Goal: Information Seeking & Learning: Check status

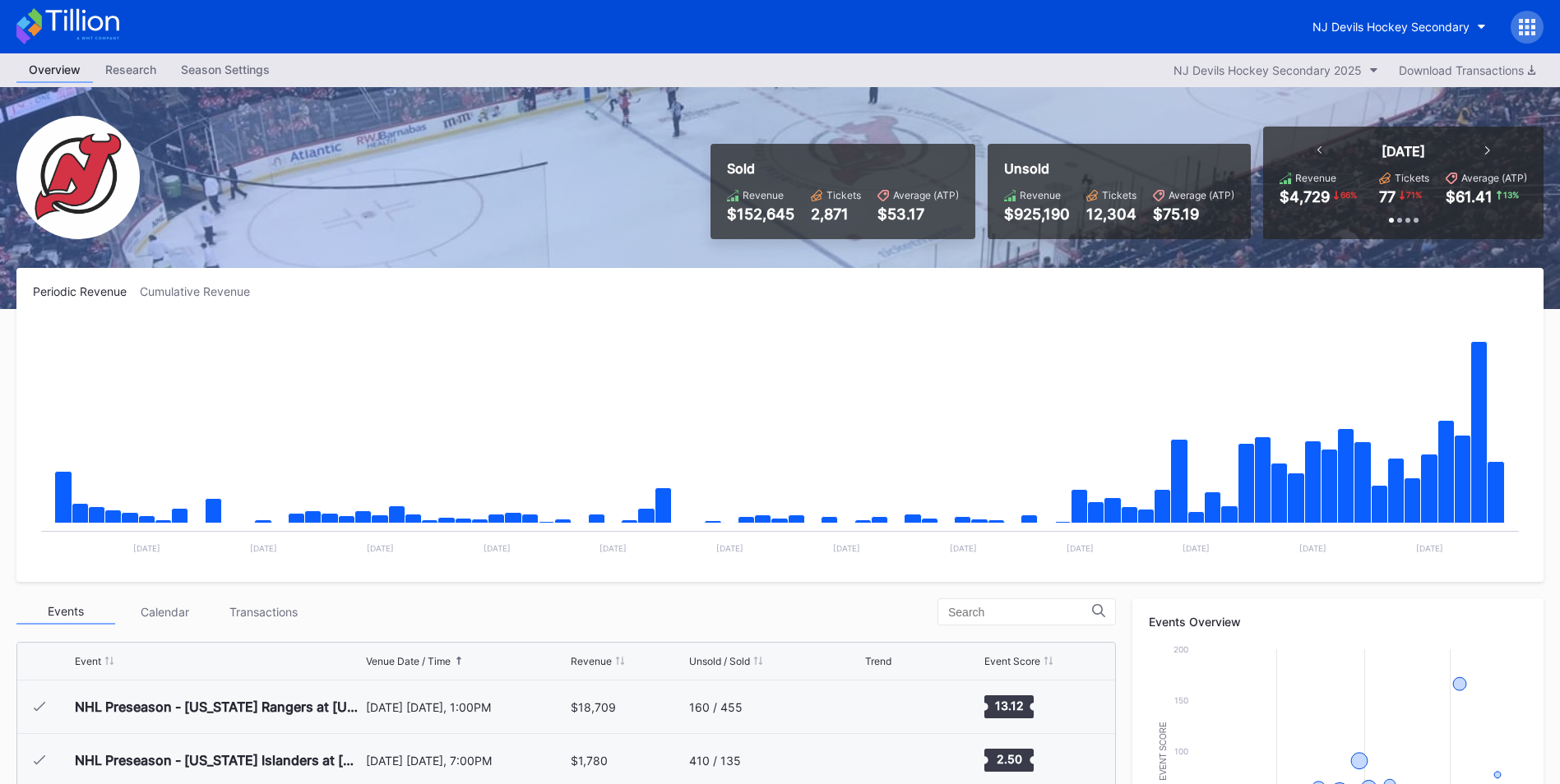
scroll to position [161, 0]
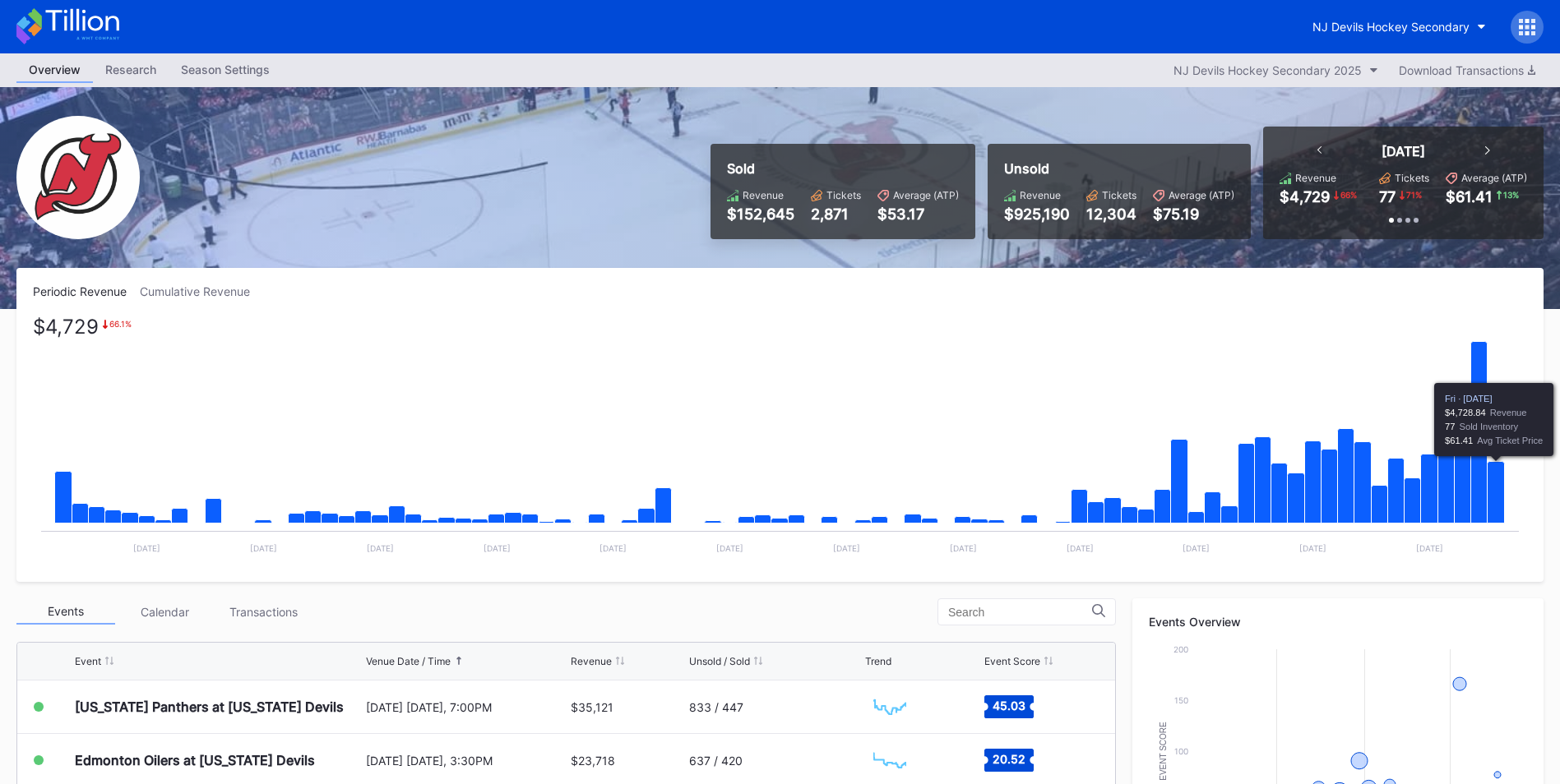
click at [1499, 477] on icon "Chart title" at bounding box center [1495, 492] width 17 height 62
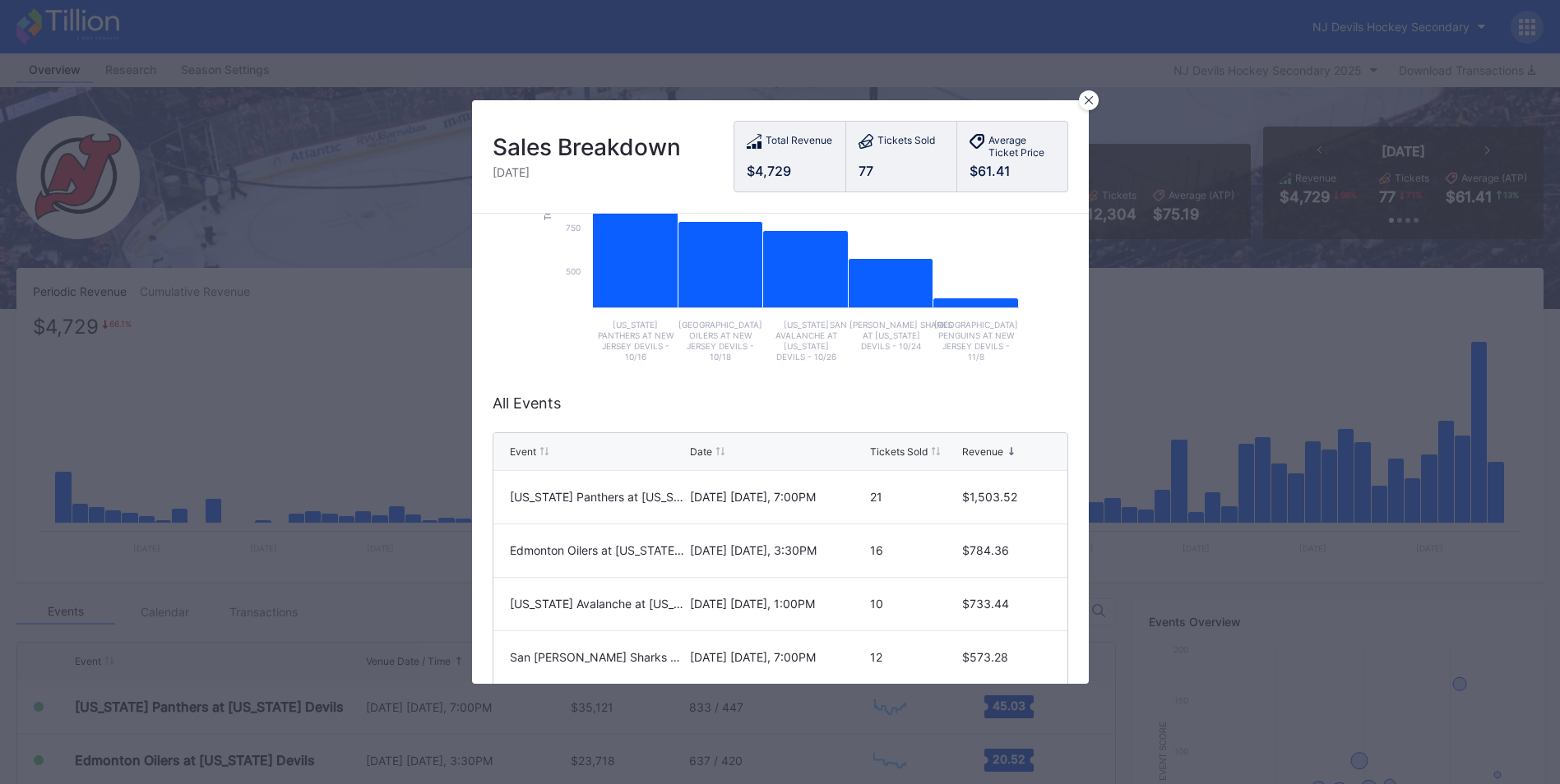
scroll to position [247, 0]
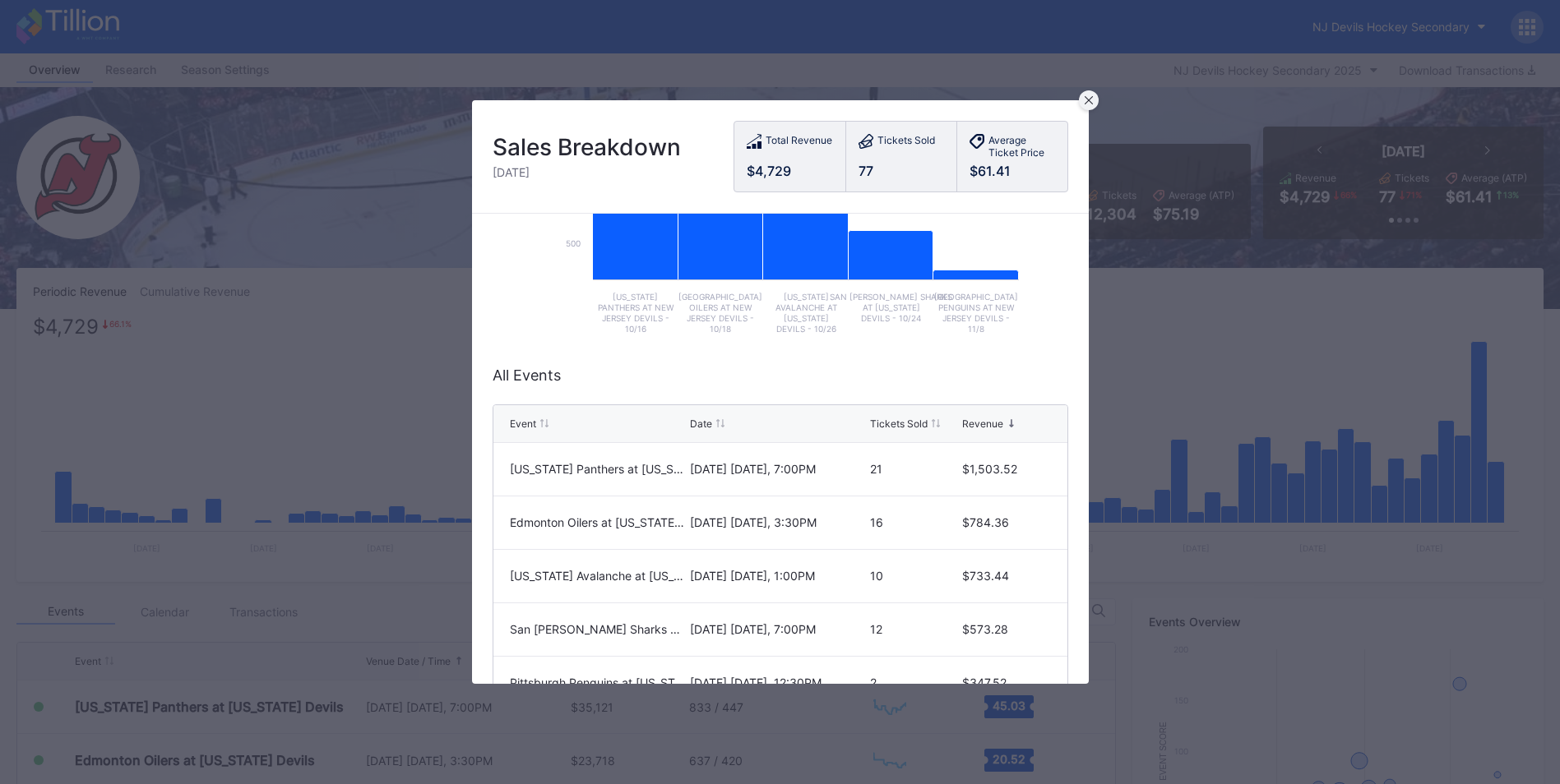
click at [1082, 108] on div at bounding box center [1089, 100] width 20 height 20
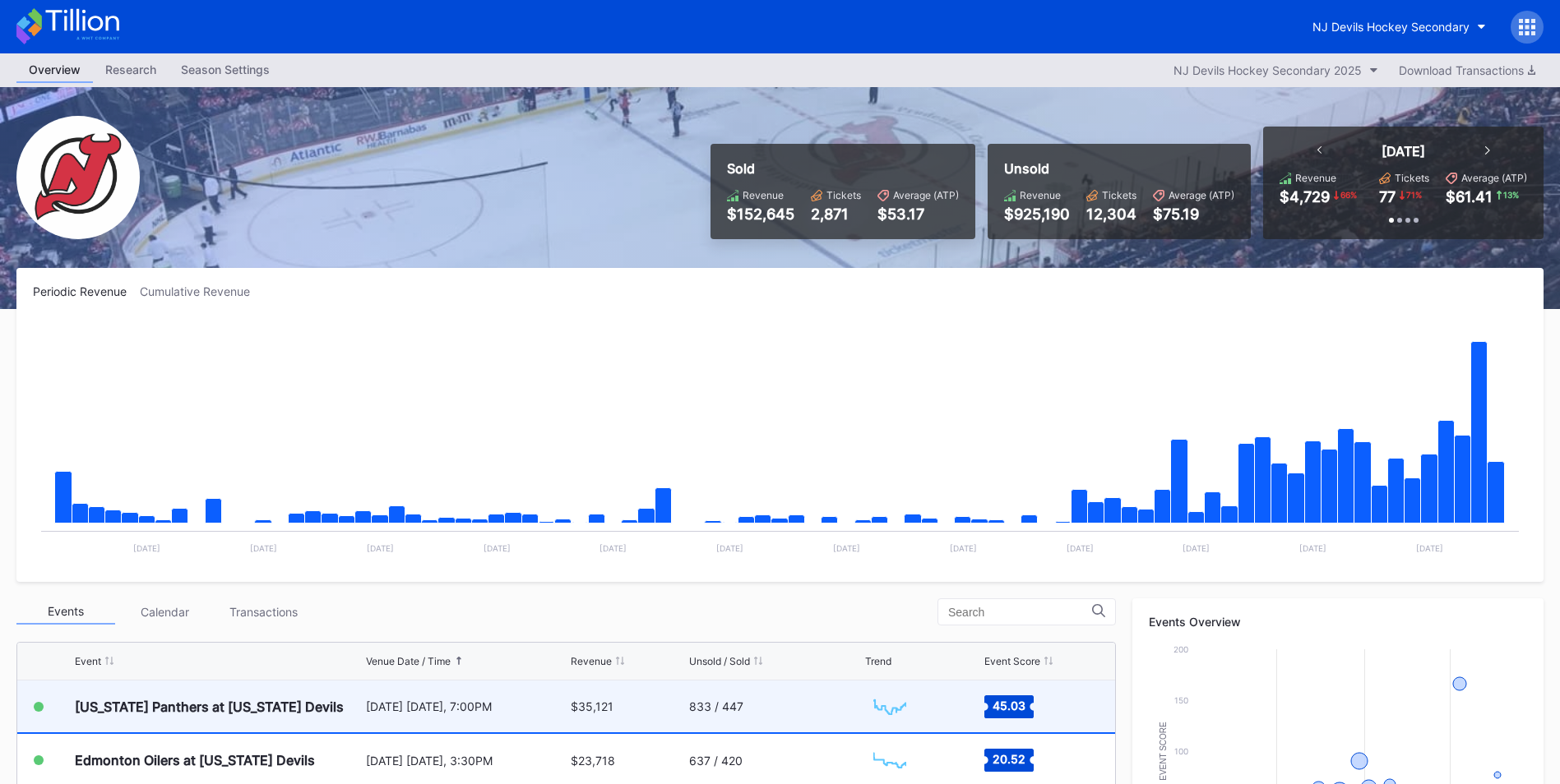
click at [627, 701] on div "$35,121" at bounding box center [627, 706] width 114 height 52
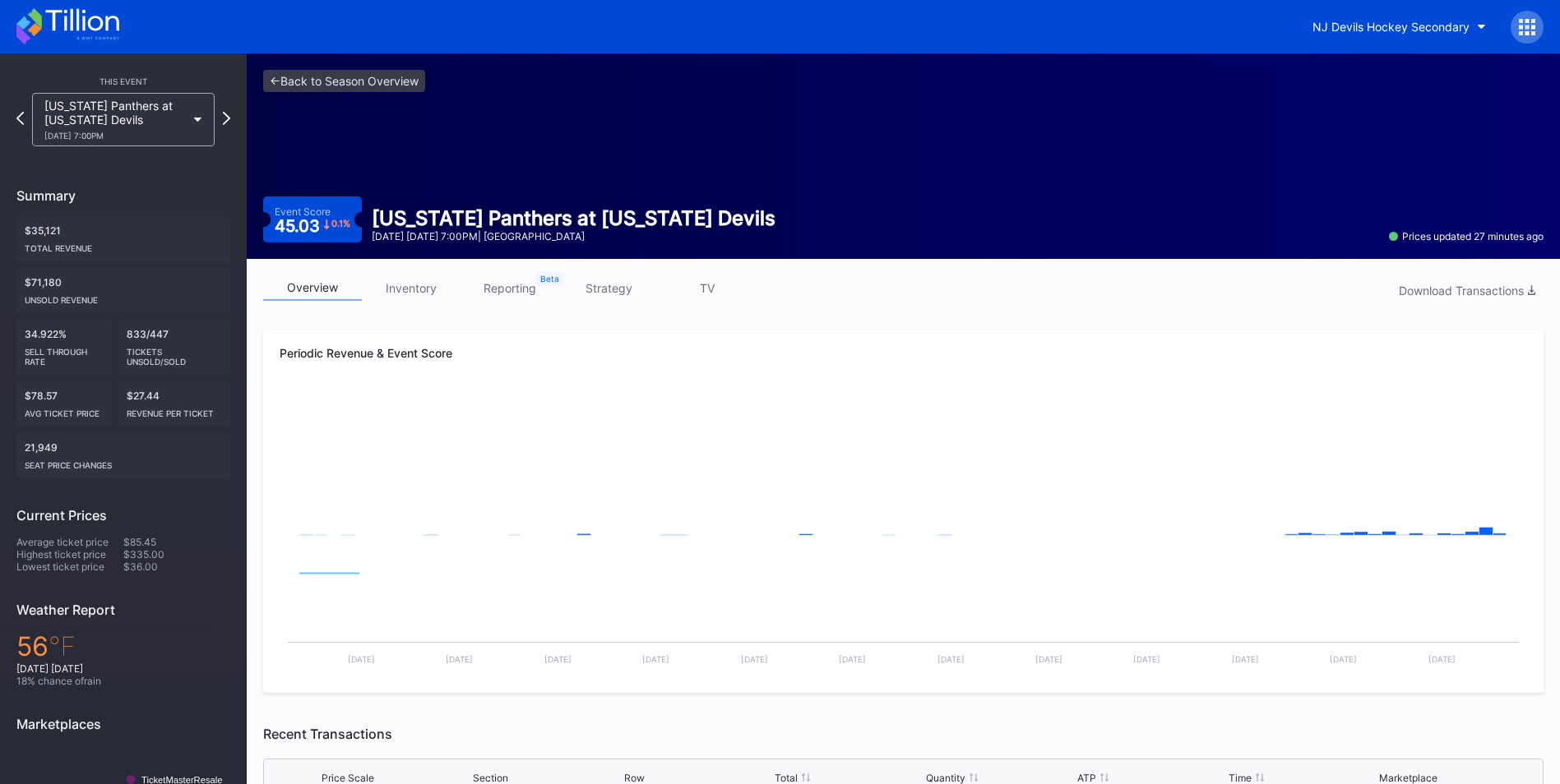
click at [410, 274] on div "overview inventory reporting strategy TV Download Transactions Periodic Revenue…" at bounding box center [903, 744] width 1313 height 970
click at [413, 277] on link "inventory" at bounding box center [411, 288] width 99 height 25
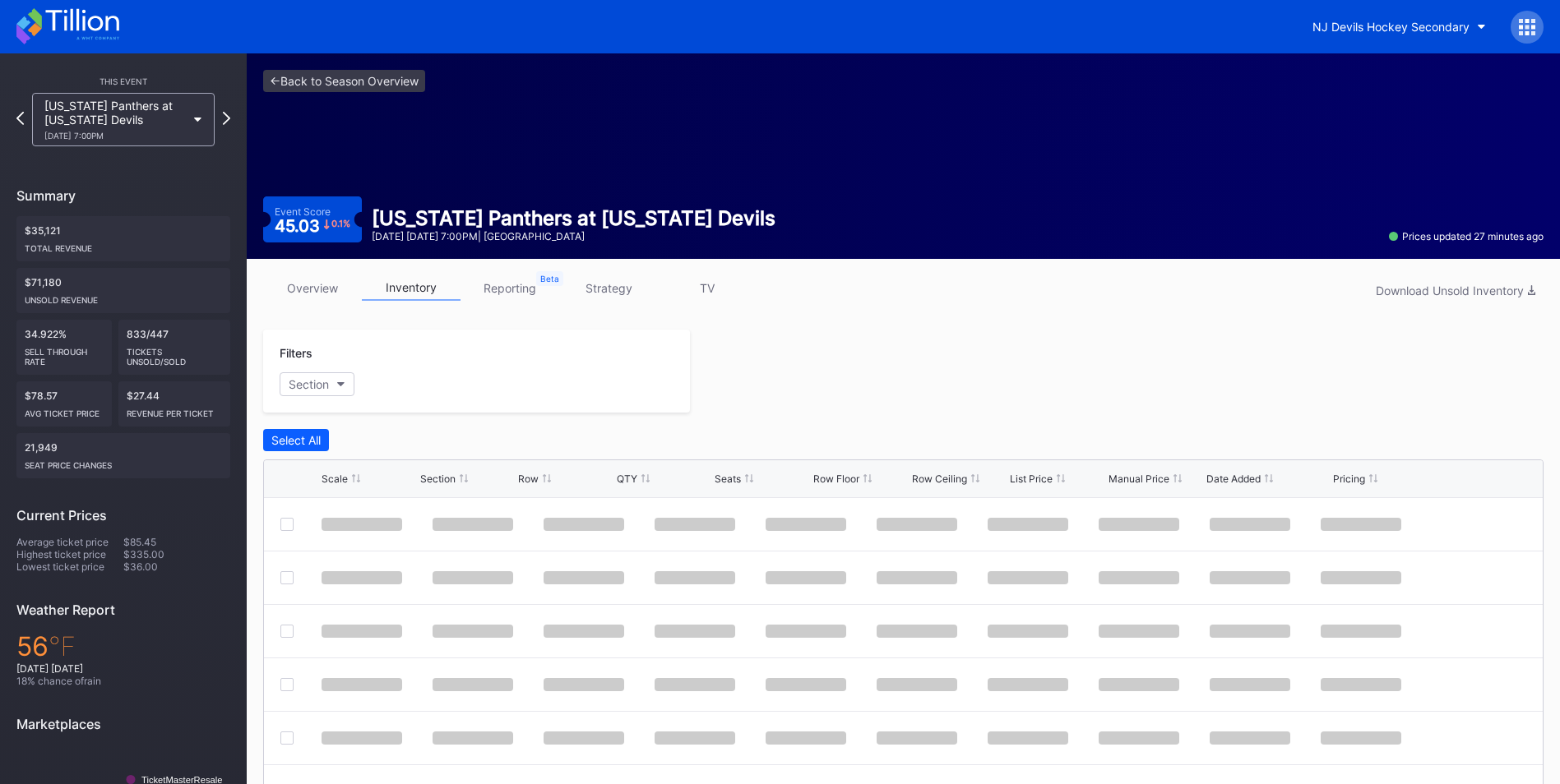
scroll to position [121, 0]
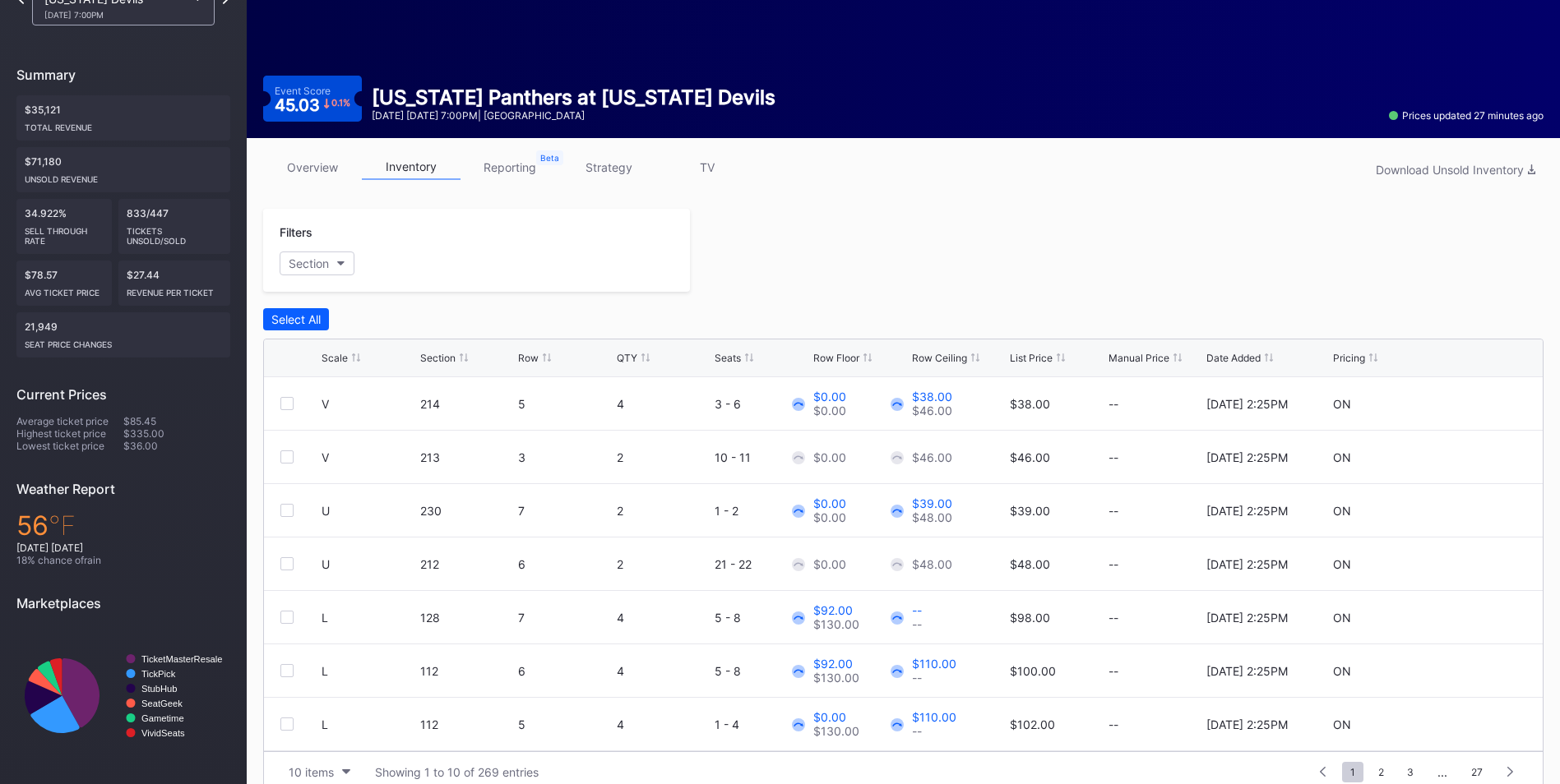
click at [1038, 362] on div "List Price" at bounding box center [1031, 358] width 43 height 13
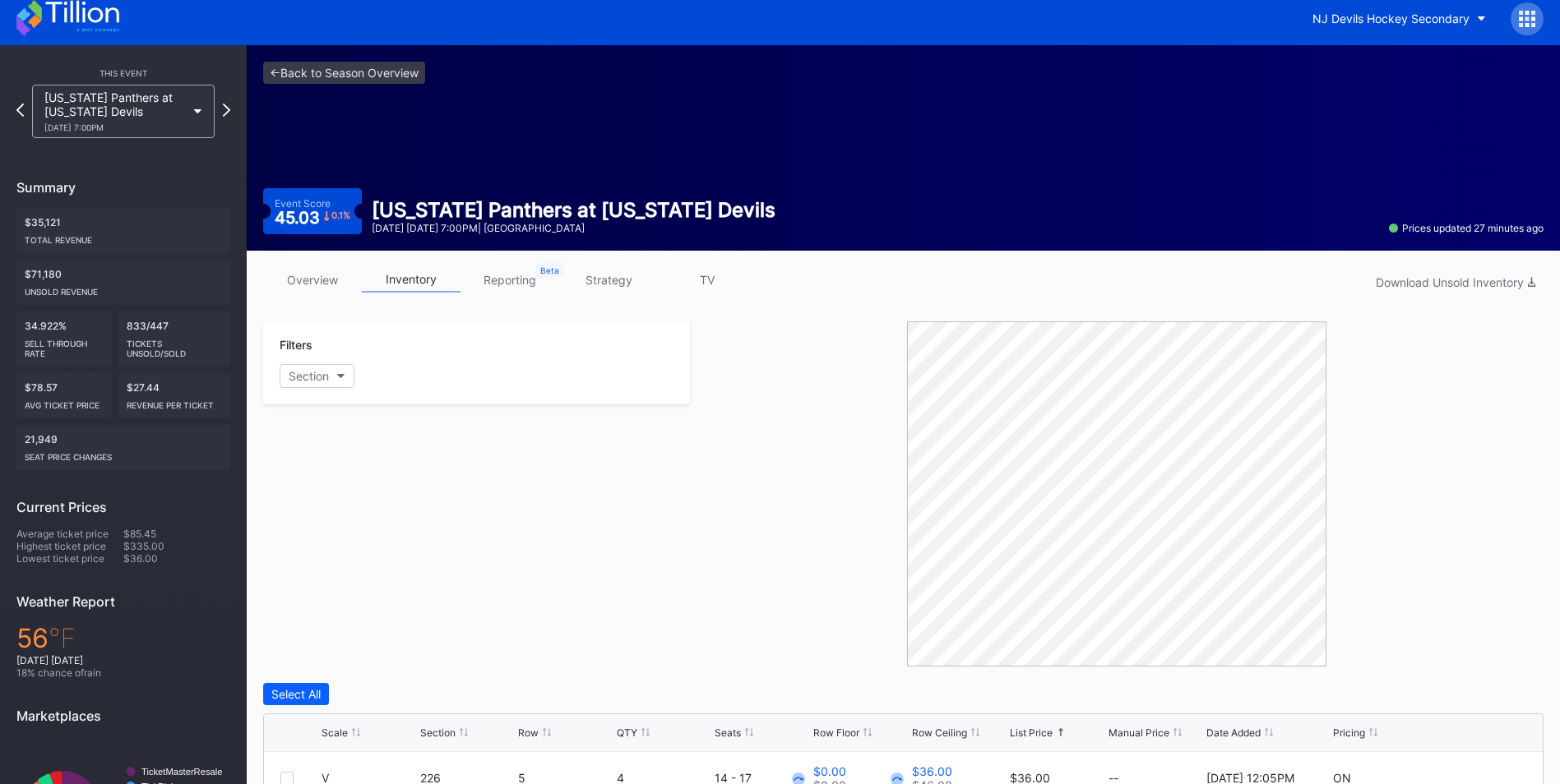
scroll to position [0, 0]
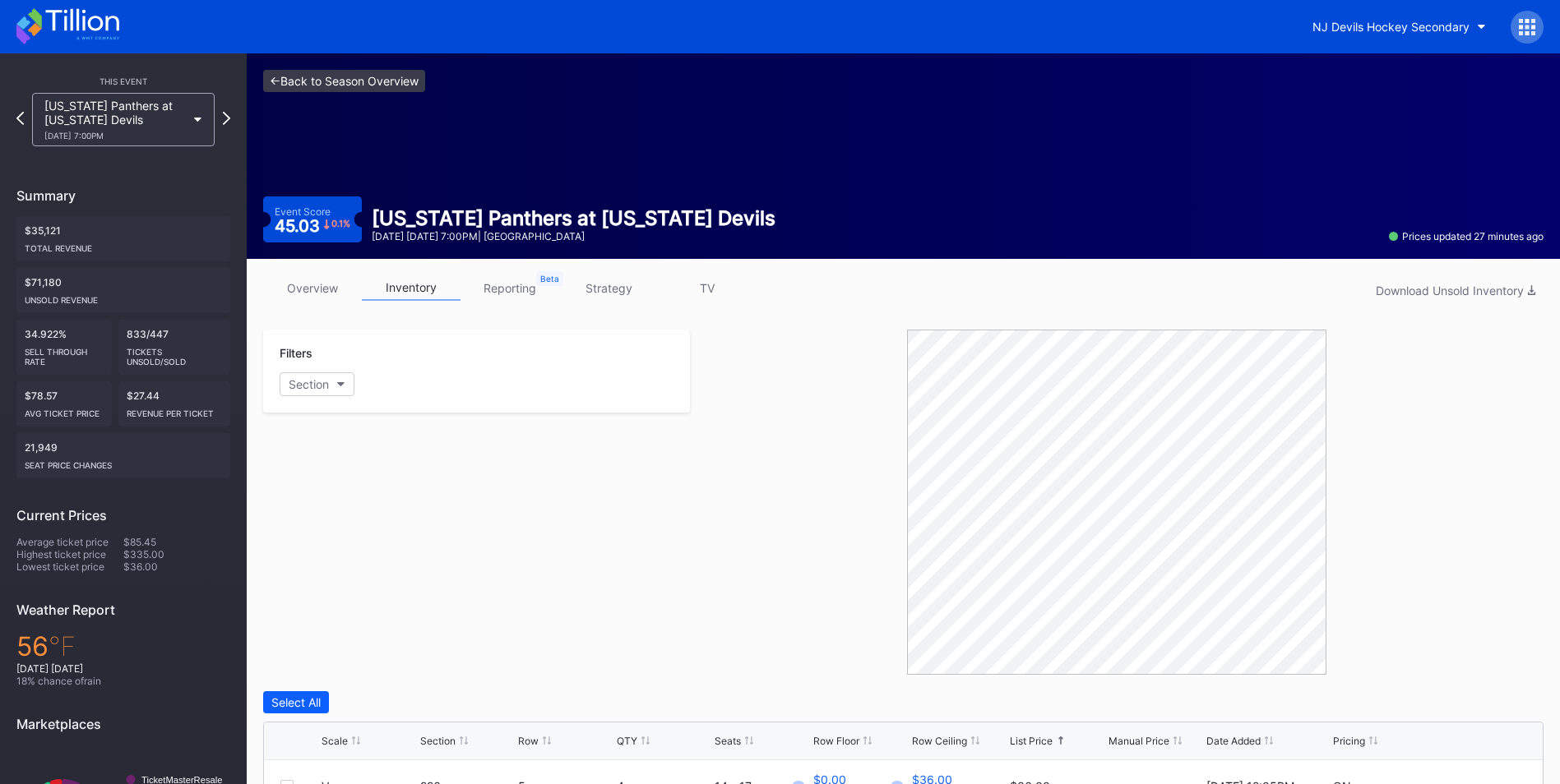
click at [363, 88] on link "<- Back to Season Overview" at bounding box center [344, 81] width 162 height 22
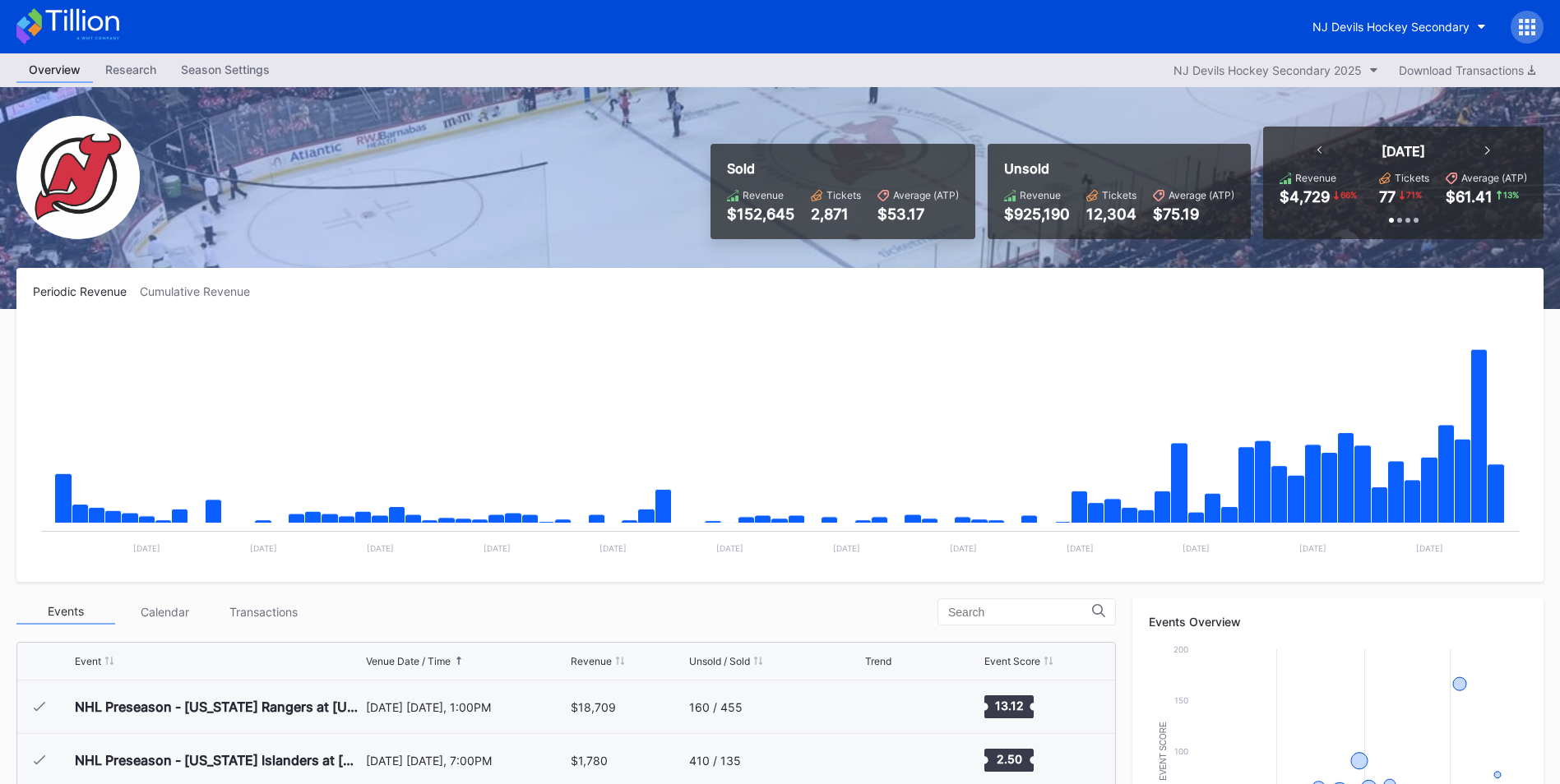
scroll to position [161, 0]
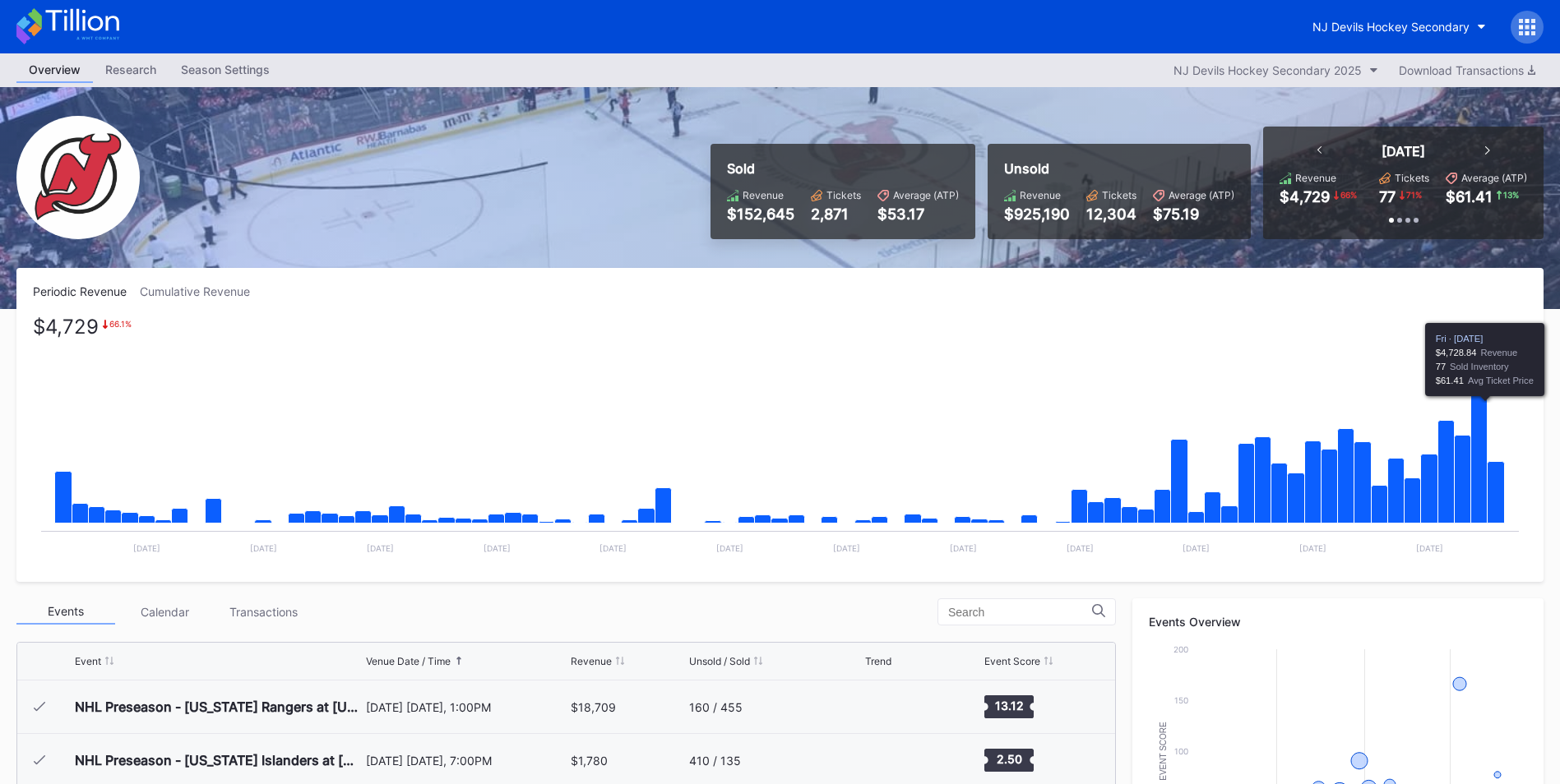
scroll to position [161, 0]
